Goal: Understand process/instructions: Learn how to perform a task or action

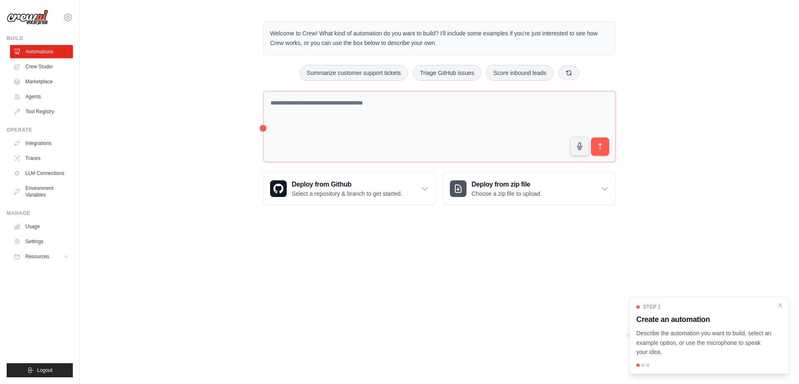
click at [237, 277] on body "[EMAIL_ADDRESS][DOMAIN_NAME] Settings Build Automations Crew Studio" at bounding box center [399, 192] width 799 height 384
click at [41, 114] on link "Tool Registry" at bounding box center [42, 111] width 63 height 13
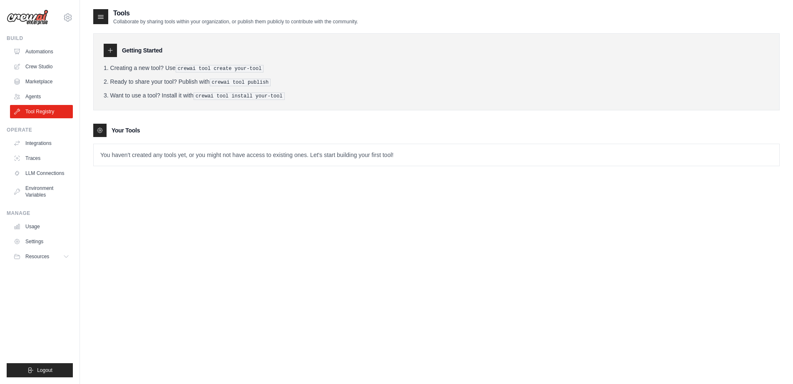
click at [132, 152] on p "You haven't created any tools yet, or you might not have access to existing one…" at bounding box center [437, 155] width 686 height 22
click at [192, 162] on p "You haven't created any tools yet, or you might not have access to existing one…" at bounding box center [437, 155] width 686 height 22
drag, startPoint x: 192, startPoint y: 69, endPoint x: 256, endPoint y: 70, distance: 64.5
click at [256, 70] on pre "crewai tool create your-tool" at bounding box center [220, 68] width 88 height 7
click at [236, 124] on div "Your Tools" at bounding box center [436, 130] width 686 height 13
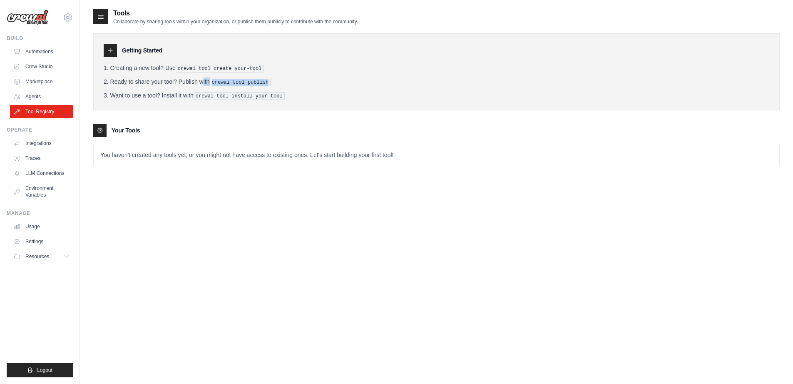
drag, startPoint x: 178, startPoint y: 83, endPoint x: 399, endPoint y: 85, distance: 220.6
click at [399, 85] on li "Ready to share your tool? Publish with crewai tool publish" at bounding box center [437, 81] width 666 height 9
click at [311, 139] on tools-list\a "Your Tools You haven't created any tools yet, or you might not have access to e…" at bounding box center [436, 145] width 686 height 42
drag, startPoint x: 119, startPoint y: 22, endPoint x: 395, endPoint y: 60, distance: 278.6
click at [406, 22] on div "Tools Collaborate by sharing tools within your organization, or publish them pu…" at bounding box center [436, 16] width 686 height 17
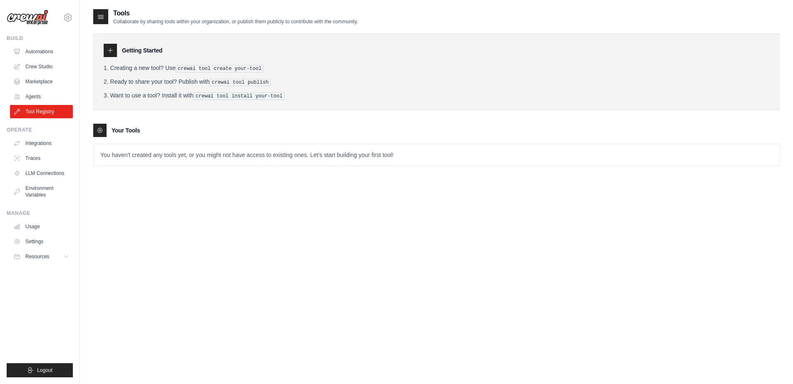
click at [338, 169] on div "Tools Collaborate by sharing tools within your organization, or publish them pu…" at bounding box center [436, 93] width 686 height 171
drag, startPoint x: 694, startPoint y: 236, endPoint x: 698, endPoint y: 229, distance: 8.9
click at [698, 229] on div "Tools Collaborate by sharing tools within your organization, or publish them pu…" at bounding box center [436, 200] width 686 height 384
